Goal: Information Seeking & Learning: Learn about a topic

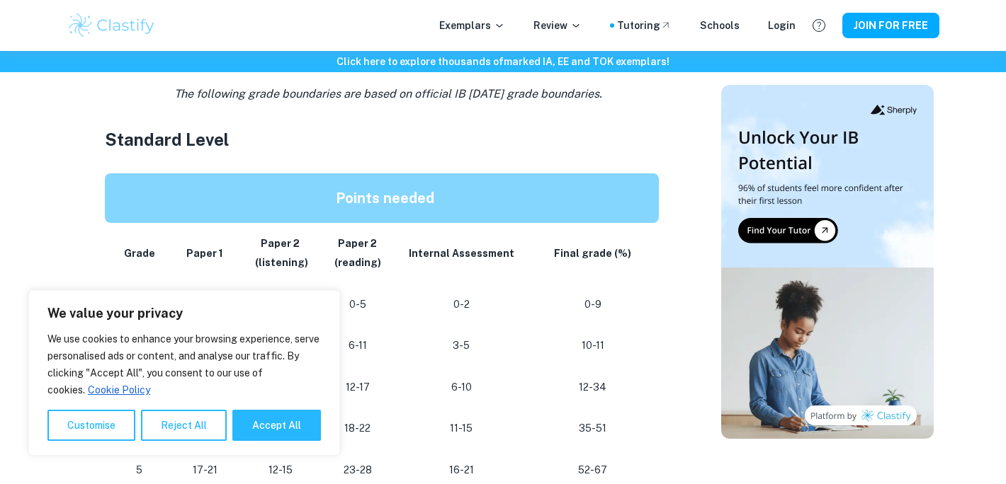
scroll to position [667, 0]
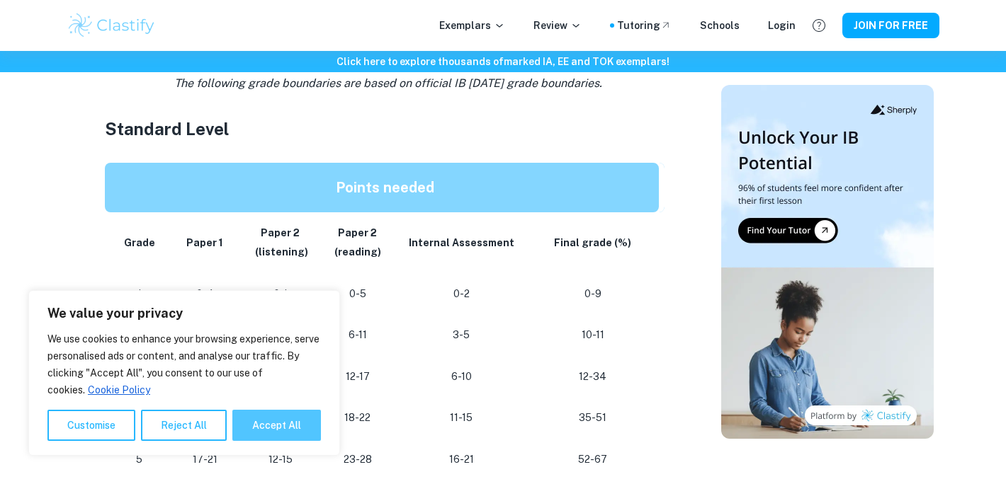
click at [251, 426] on button "Accept All" at bounding box center [276, 425] width 89 height 31
checkbox input "true"
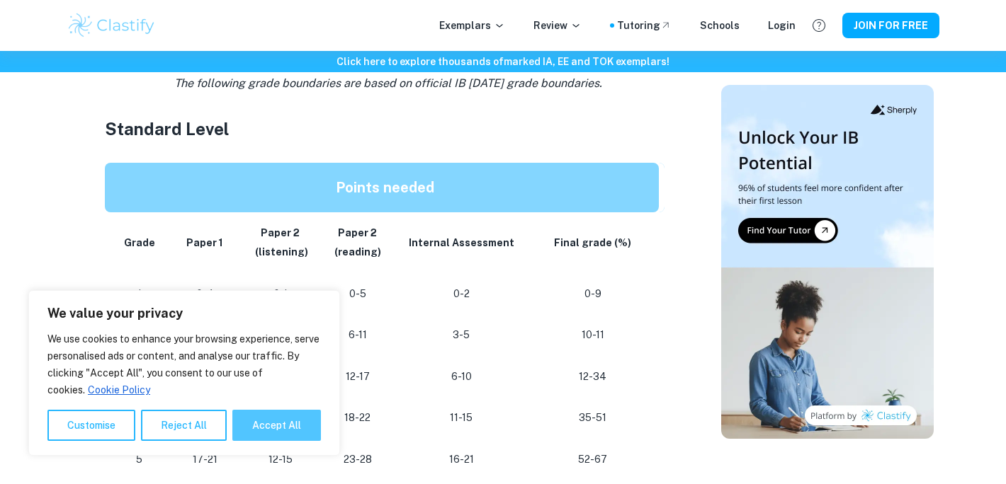
checkbox input "true"
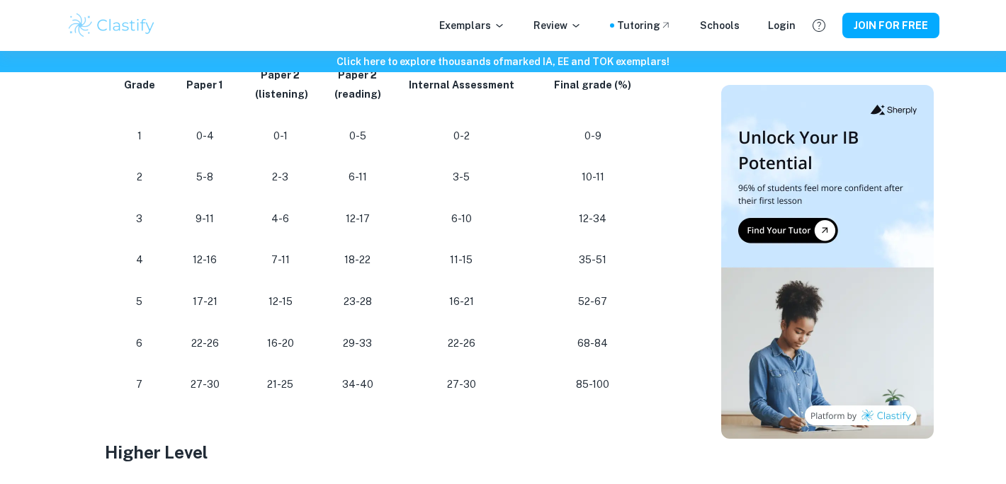
scroll to position [824, 0]
drag, startPoint x: 337, startPoint y: 389, endPoint x: 376, endPoint y: 381, distance: 39.7
click at [376, 381] on p "34-40" at bounding box center [358, 385] width 54 height 19
drag, startPoint x: 376, startPoint y: 382, endPoint x: 333, endPoint y: 378, distance: 43.4
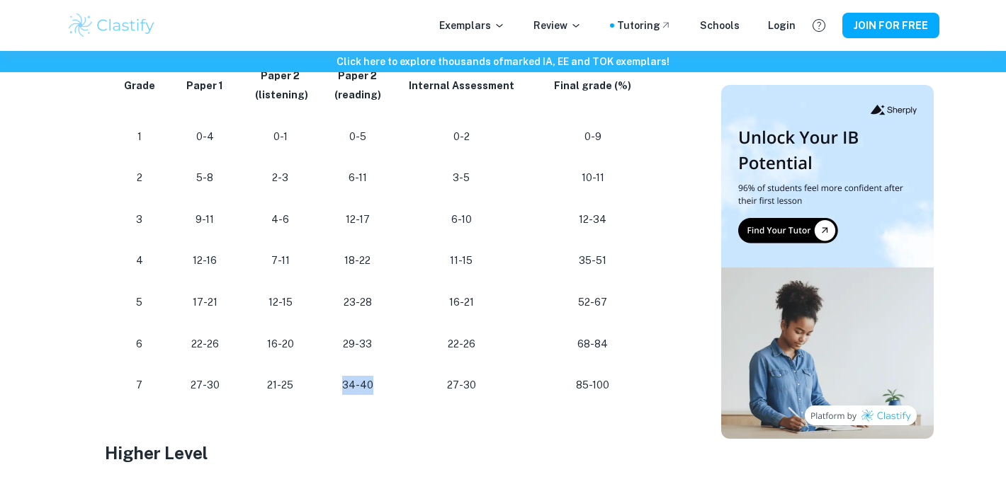
click at [333, 378] on p "34-40" at bounding box center [358, 385] width 54 height 19
click at [334, 378] on p "34-40" at bounding box center [358, 385] width 54 height 19
drag, startPoint x: 345, startPoint y: 348, endPoint x: 369, endPoint y: 348, distance: 24.1
click at [369, 348] on p "29-33" at bounding box center [358, 344] width 54 height 19
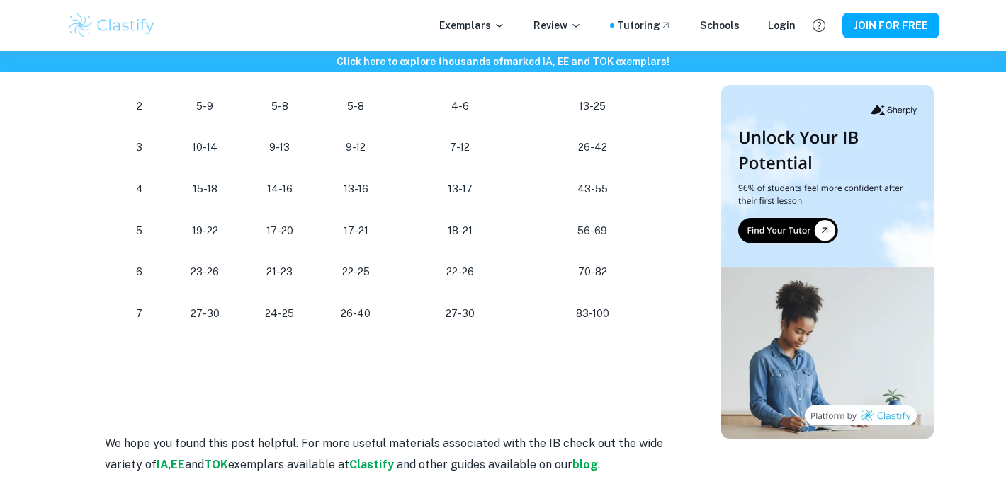
scroll to position [1325, 0]
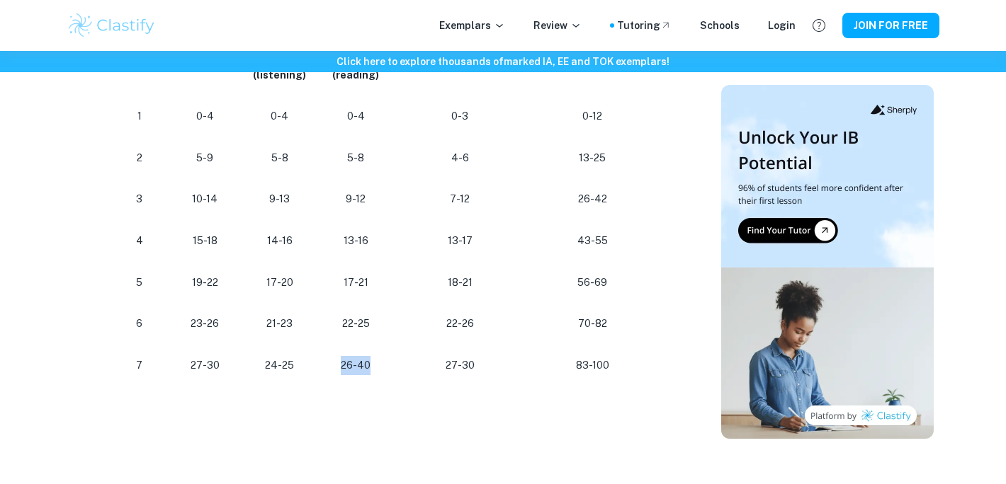
drag, startPoint x: 344, startPoint y: 363, endPoint x: 369, endPoint y: 366, distance: 25.7
click at [369, 366] on p "26-40" at bounding box center [356, 365] width 54 height 19
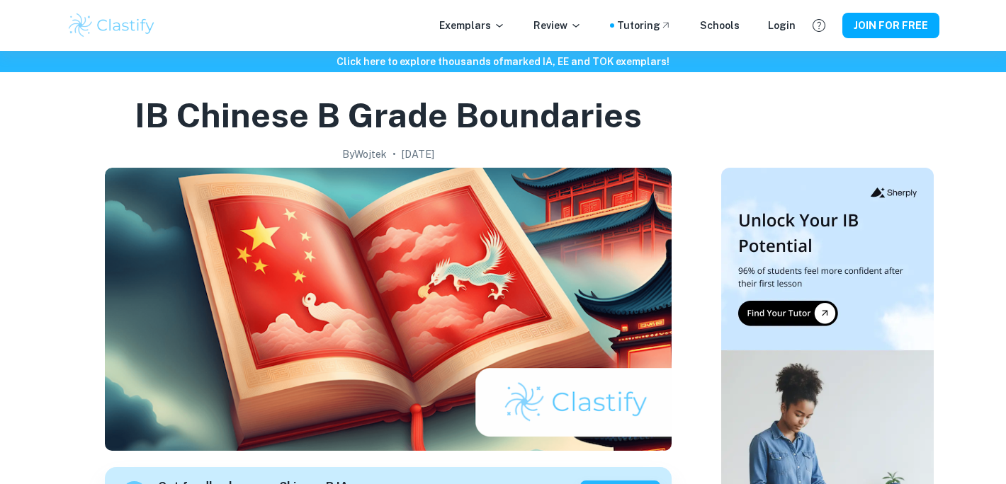
scroll to position [0, 0]
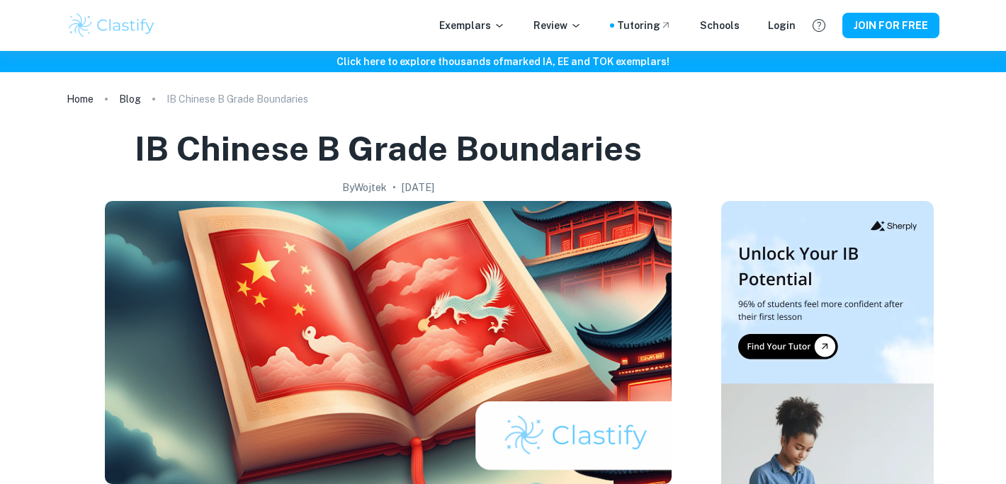
click at [418, 55] on h6 "Click here to explore thousands of marked IA, EE and TOK exemplars !" at bounding box center [503, 62] width 1000 height 16
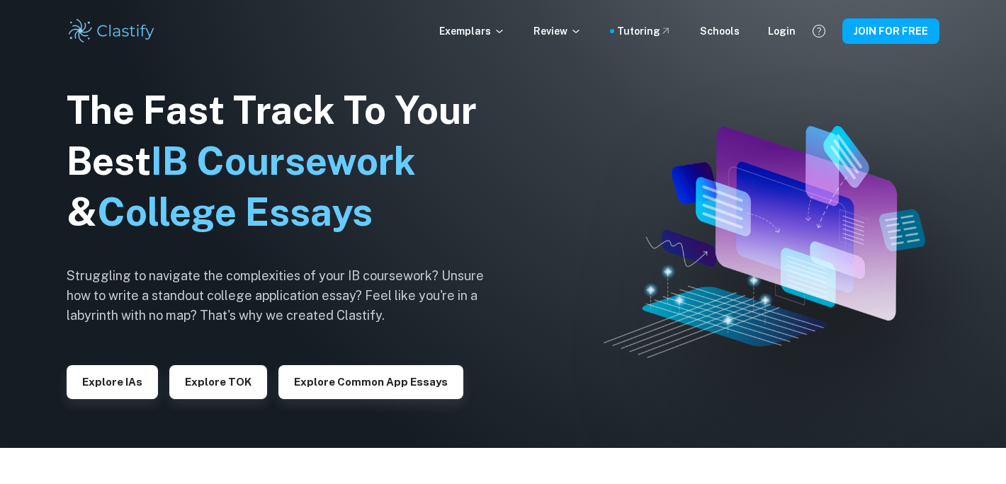
scroll to position [34, 0]
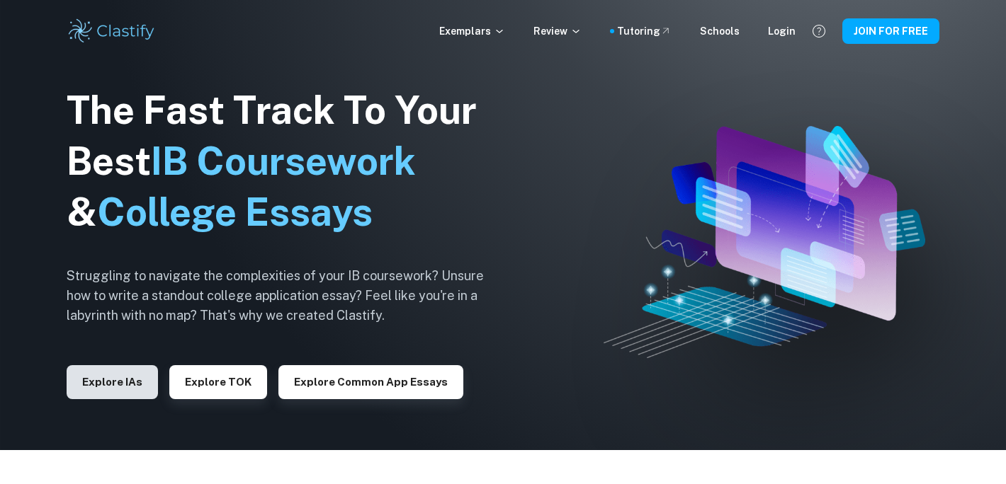
click at [145, 378] on button "Explore IAs" at bounding box center [112, 382] width 91 height 34
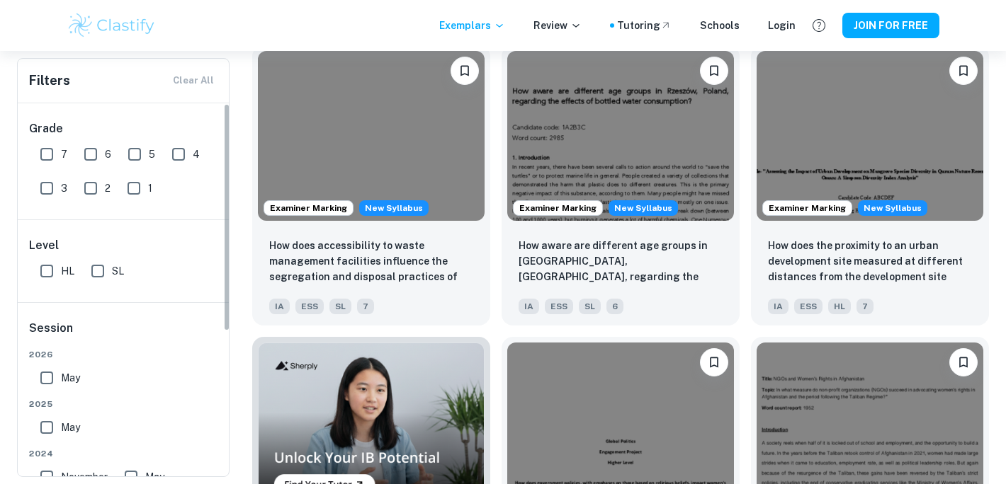
drag, startPoint x: 45, startPoint y: 152, endPoint x: 200, endPoint y: 139, distance: 155.7
click at [46, 152] on input "7" at bounding box center [47, 154] width 28 height 28
checkbox input "true"
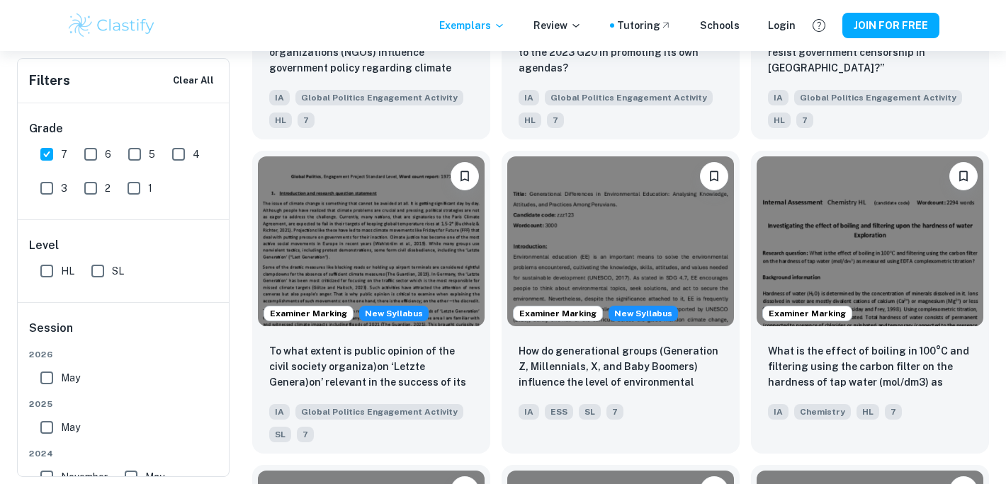
scroll to position [1492, 0]
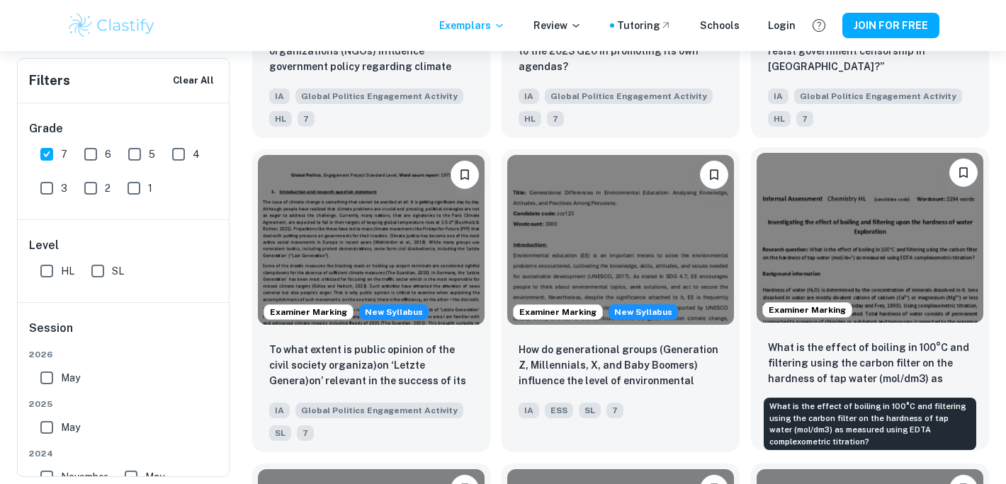
click at [873, 363] on p "What is the effect of boiling in 100°C and filtering using the carbon filter on…" at bounding box center [870, 364] width 204 height 48
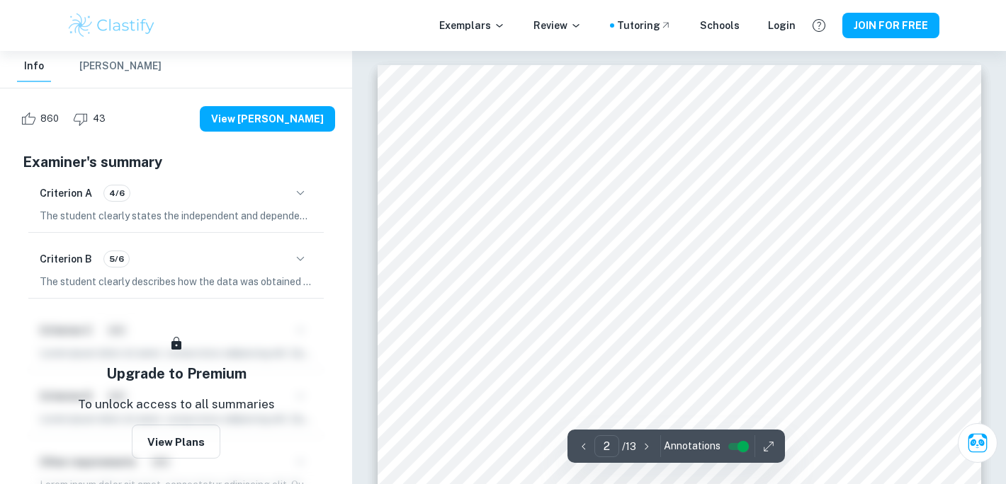
type input "1"
